Goal: Find specific page/section: Find specific page/section

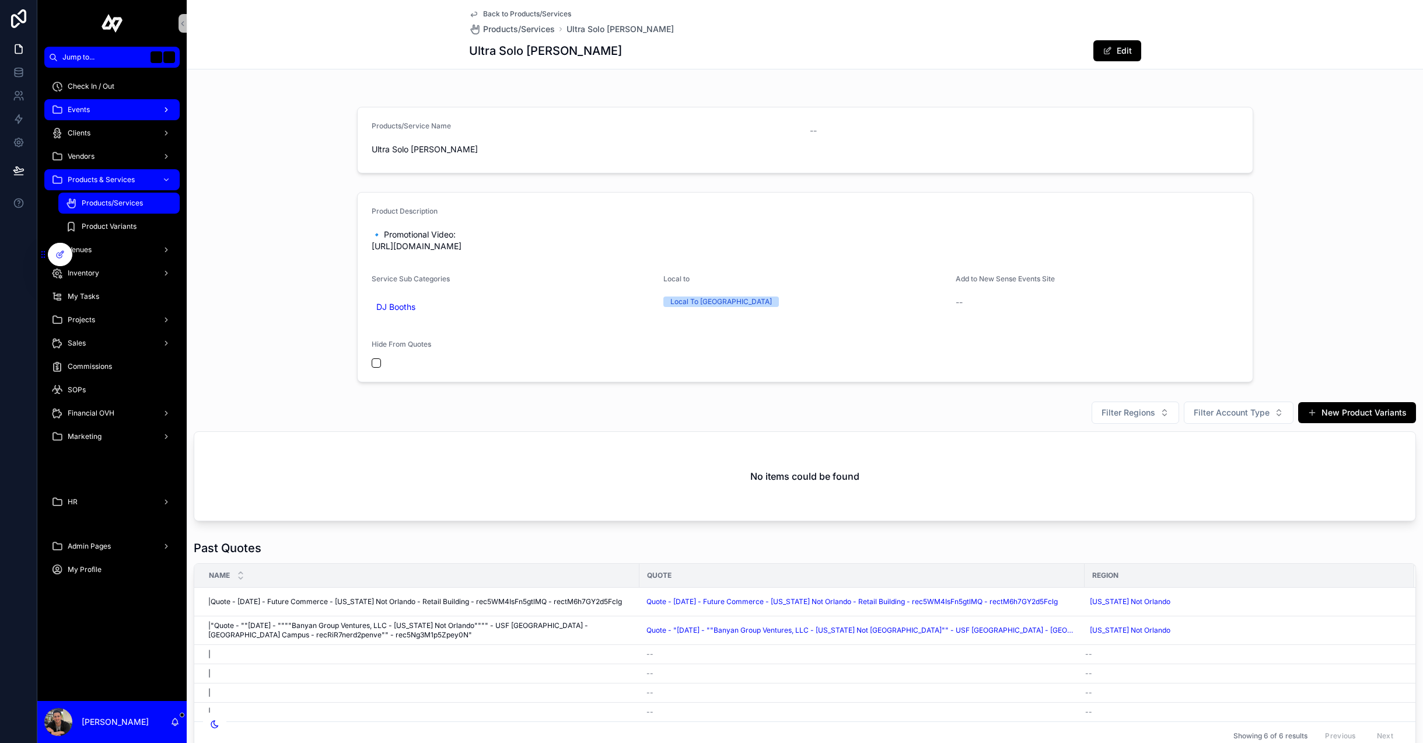
click at [68, 109] on span "Events" at bounding box center [79, 109] width 22 height 9
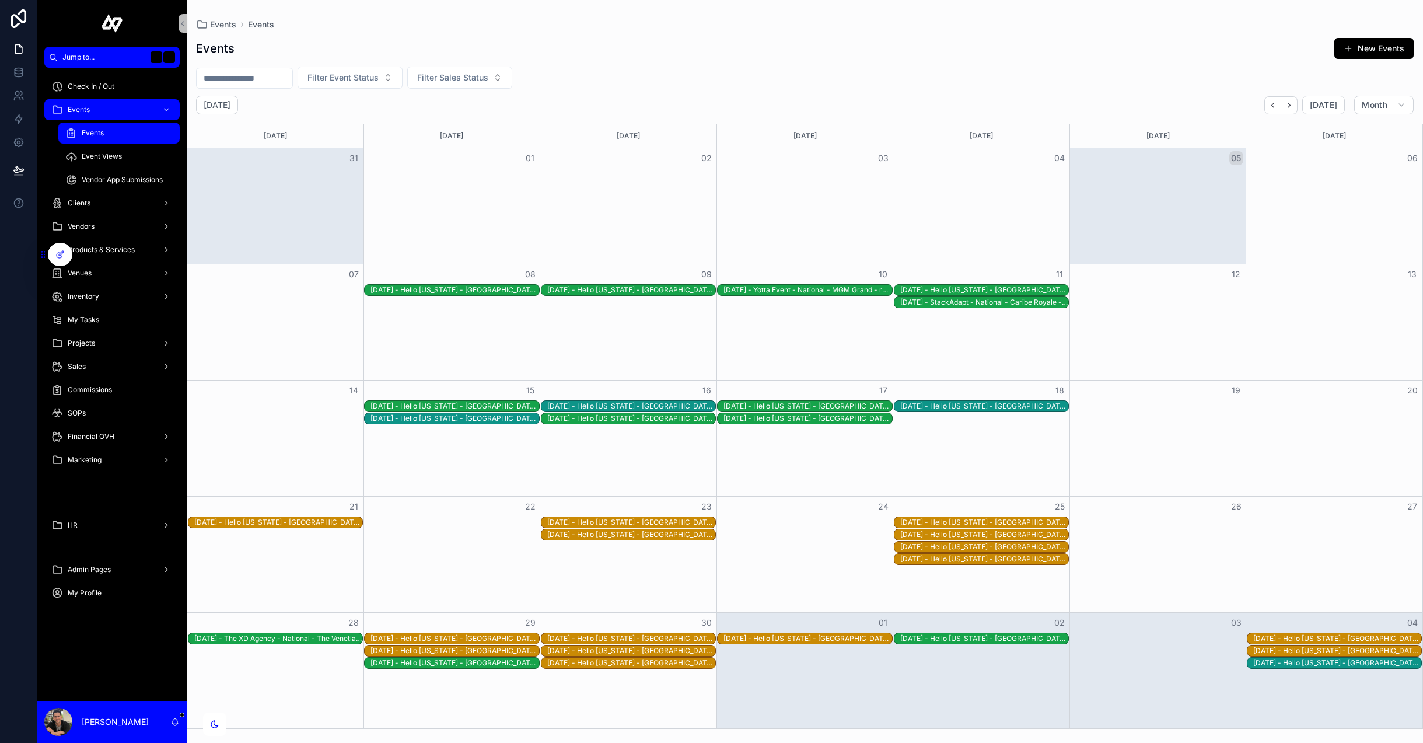
click at [950, 304] on div "[DATE] - StackAdapt - National - Caribe Royale - rec2wpbq8lC1Cci4I" at bounding box center [984, 302] width 168 height 9
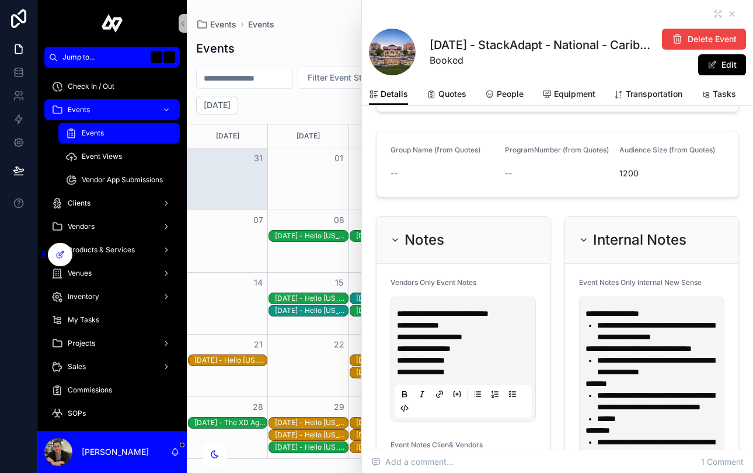
scroll to position [815, 0]
